Goal: Task Accomplishment & Management: Manage account settings

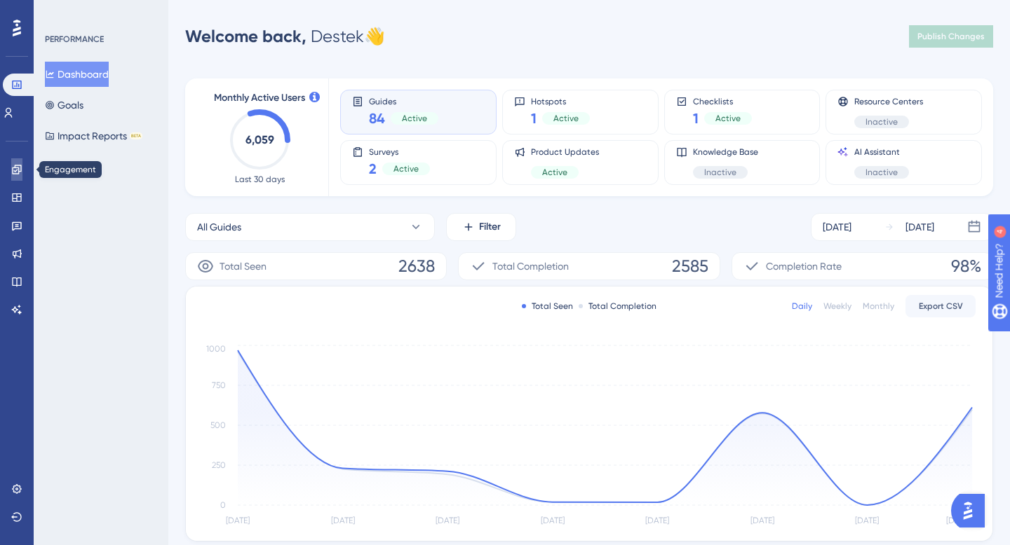
click at [22, 169] on link at bounding box center [16, 169] width 11 height 22
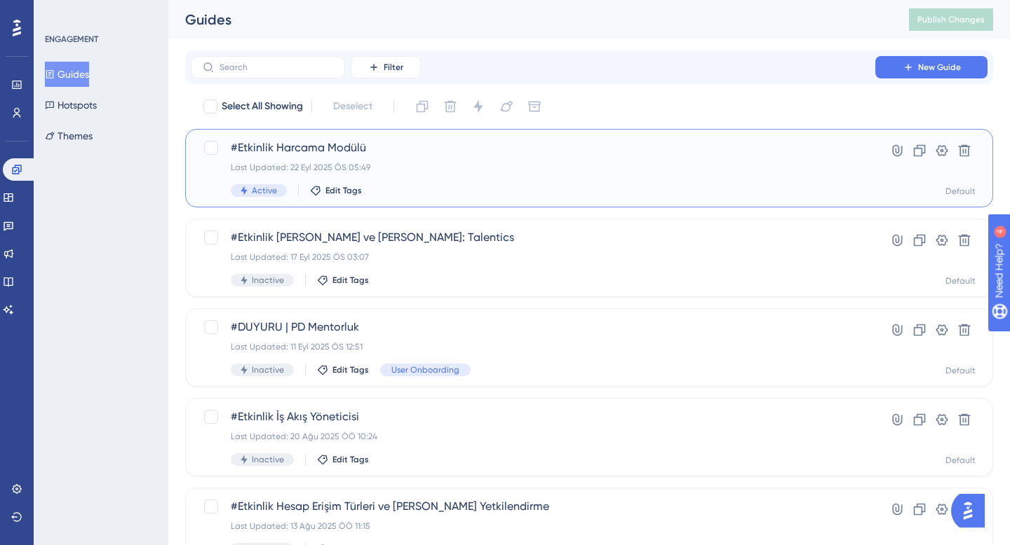
click at [412, 166] on div "Last Updated: 22 Eyl 2025 ÖS 05:49" at bounding box center [533, 167] width 604 height 11
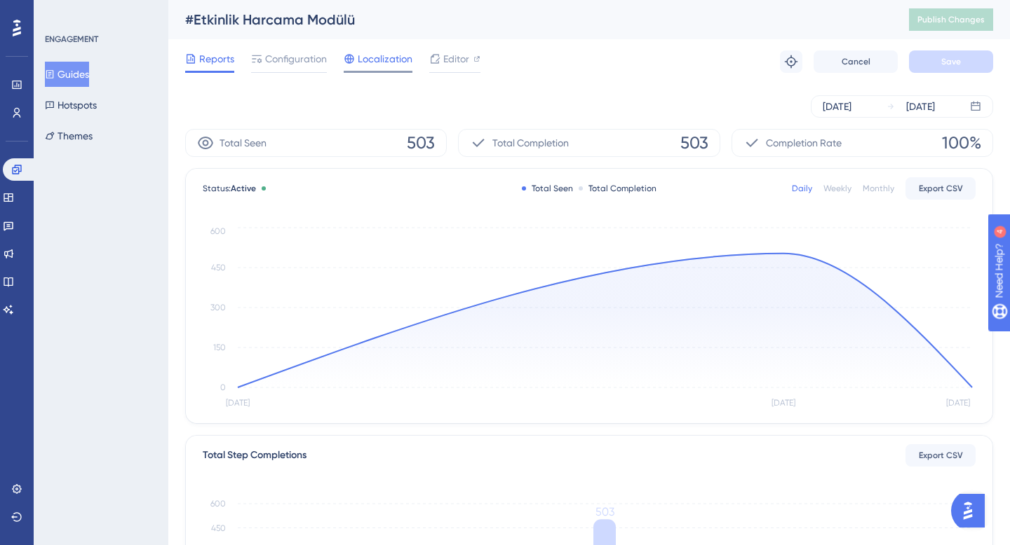
click at [388, 64] on span "Localization" at bounding box center [385, 58] width 55 height 17
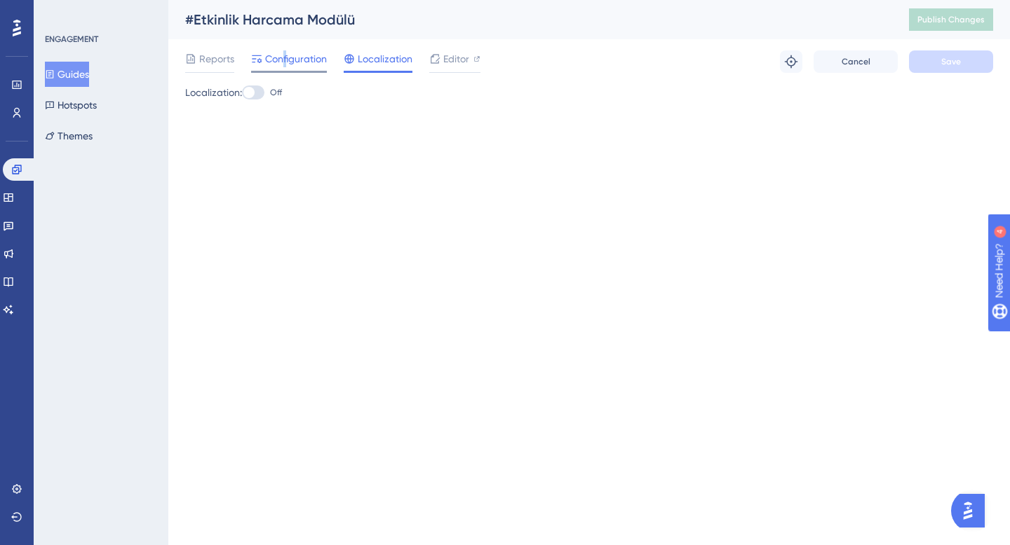
click at [285, 61] on span "Configuration" at bounding box center [296, 58] width 62 height 17
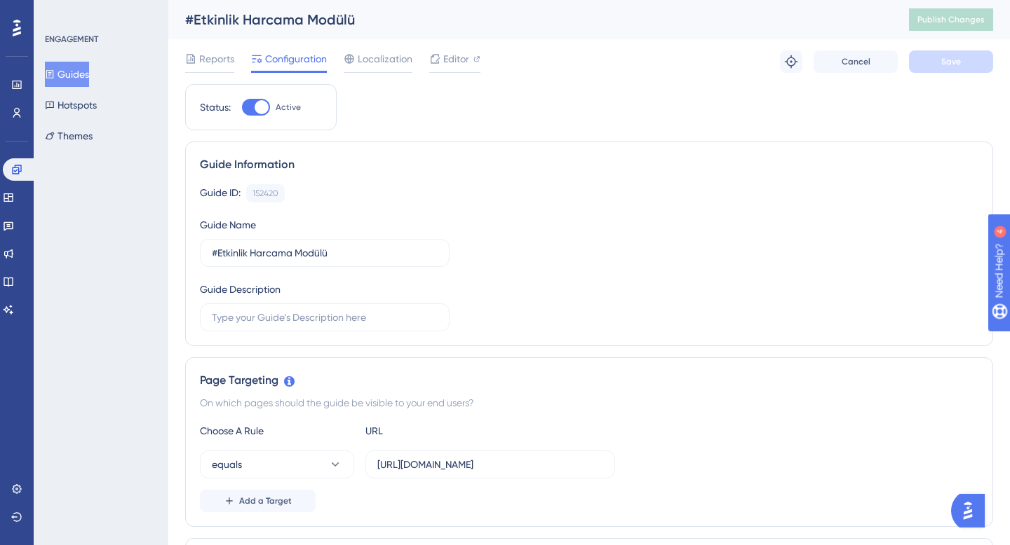
click at [255, 109] on div at bounding box center [261, 107] width 14 height 14
click at [242, 108] on input "Active" at bounding box center [241, 107] width 1 height 1
checkbox input "false"
click at [956, 65] on span "Save" at bounding box center [951, 61] width 20 height 11
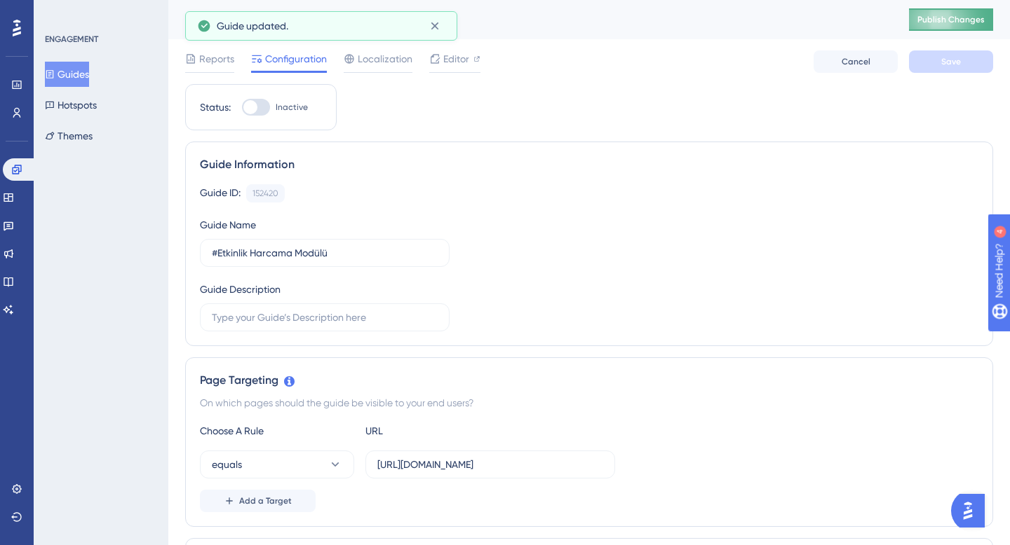
click at [951, 25] on button "Publish Changes" at bounding box center [951, 19] width 84 height 22
